Goal: Task Accomplishment & Management: Use online tool/utility

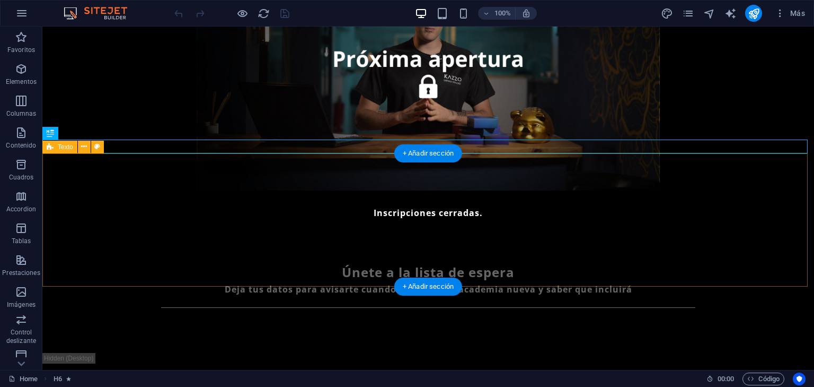
scroll to position [212, 0]
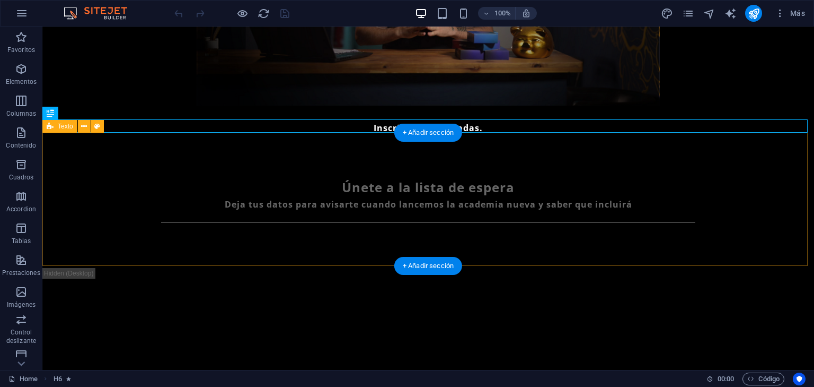
click at [364, 247] on div "Únete a la lista de espera [PERSON_NAME] tus datos para avisarte cuando lancemo…" at bounding box center [428, 201] width 772 height 133
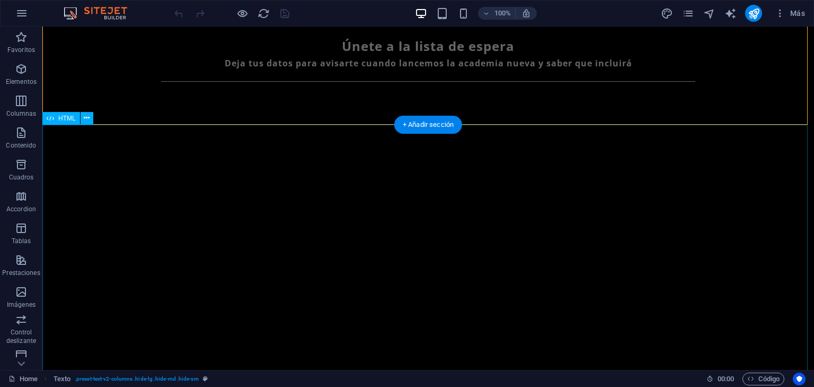
click at [369, 219] on div at bounding box center [428, 290] width 772 height 326
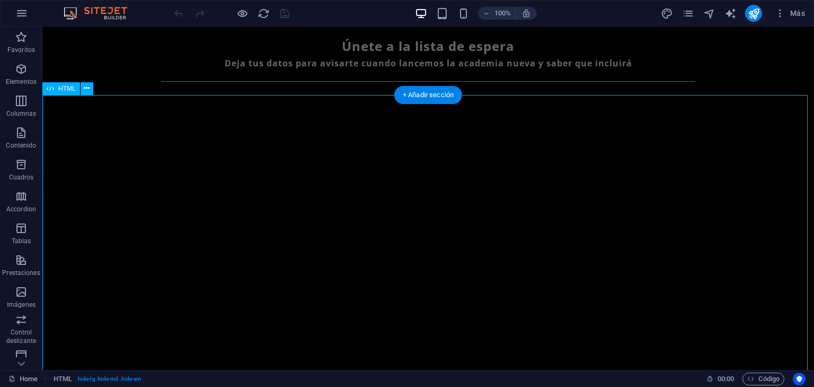
scroll to position [495, 0]
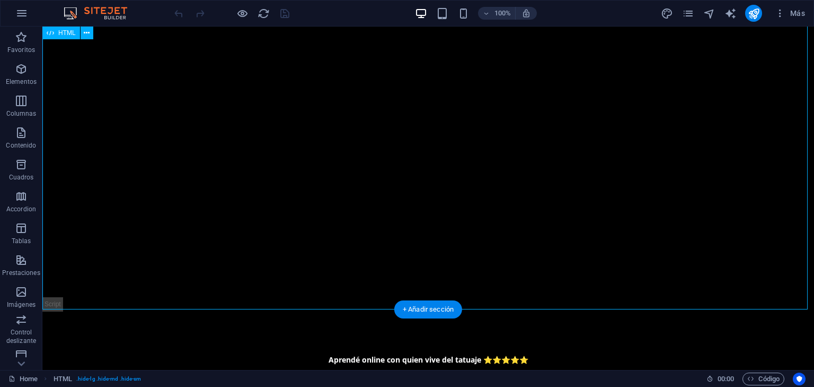
click at [124, 59] on div at bounding box center [428, 148] width 772 height 326
drag, startPoint x: 124, startPoint y: 59, endPoint x: 166, endPoint y: 87, distance: 50.6
click at [124, 59] on div at bounding box center [428, 148] width 772 height 326
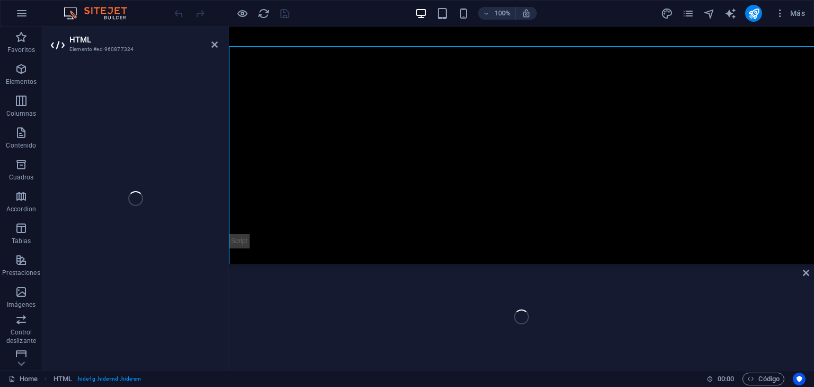
scroll to position [432, 0]
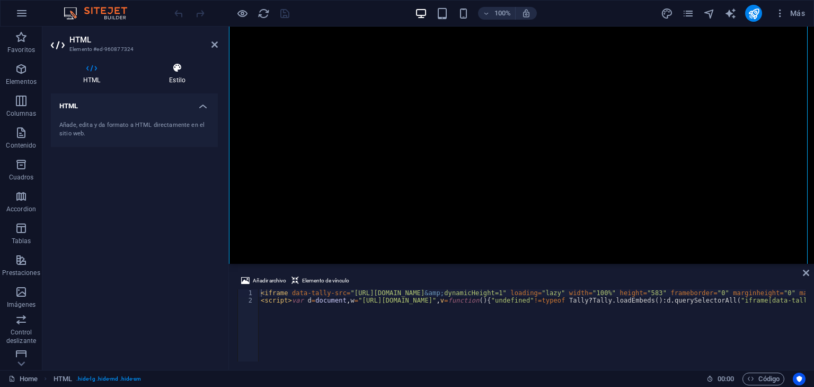
click at [186, 74] on h4 "Estilo" at bounding box center [177, 74] width 81 height 22
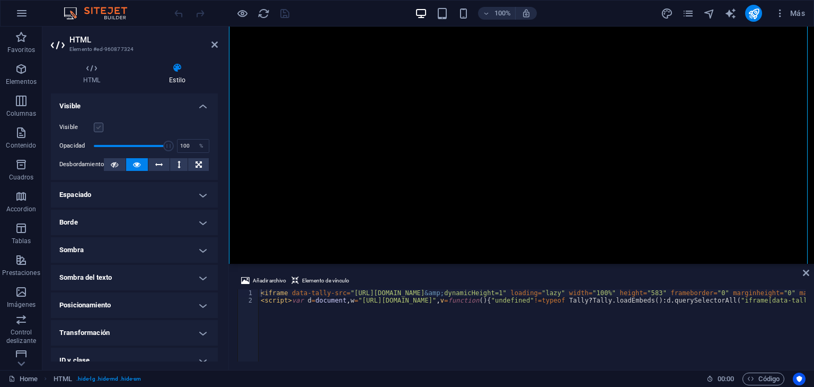
click at [99, 128] on label at bounding box center [99, 127] width 10 height 10
click at [0, 0] on input "Visible" at bounding box center [0, 0] width 0 height 0
click at [282, 11] on icon "save" at bounding box center [285, 13] width 12 height 12
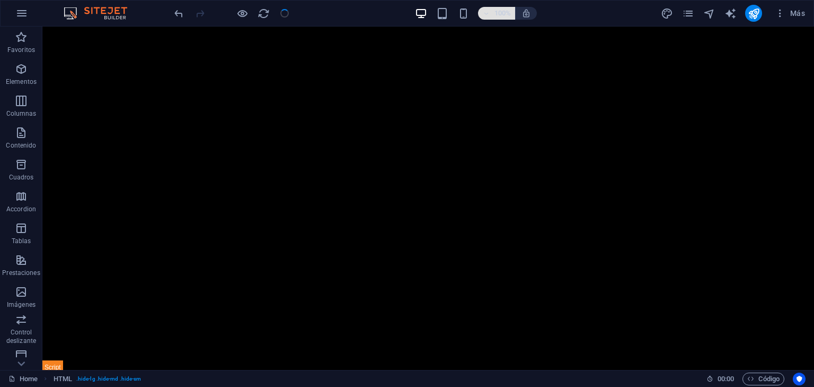
scroll to position [495, 0]
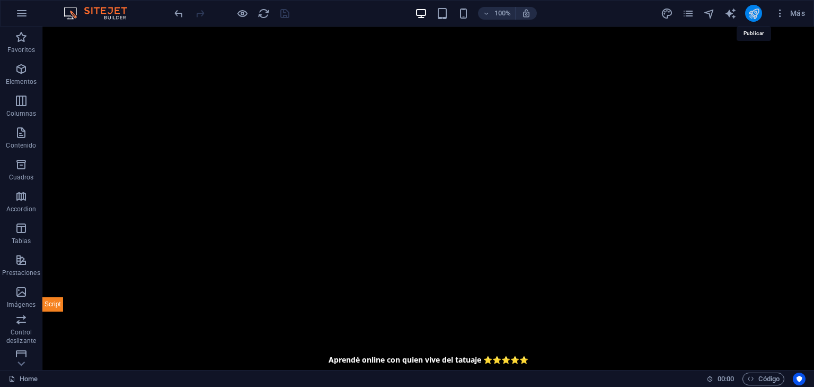
click at [755, 10] on icon "publish" at bounding box center [754, 13] width 12 height 12
